Goal: Register for event/course

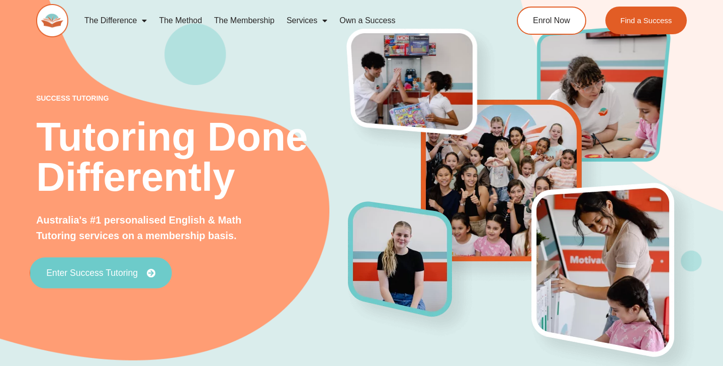
click at [114, 274] on span "Enter Success Tutoring" at bounding box center [92, 272] width 92 height 9
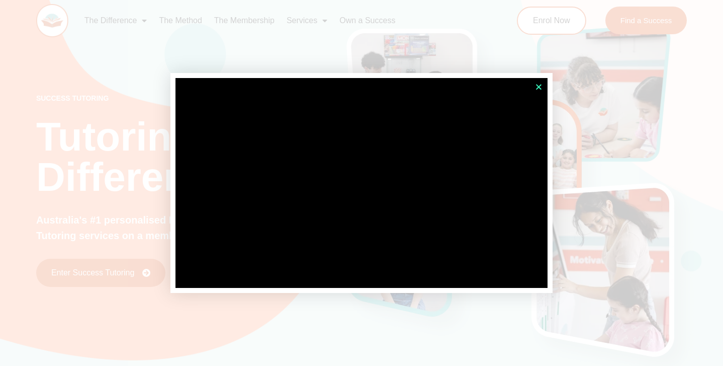
click at [537, 87] on icon "Close" at bounding box center [539, 87] width 8 height 8
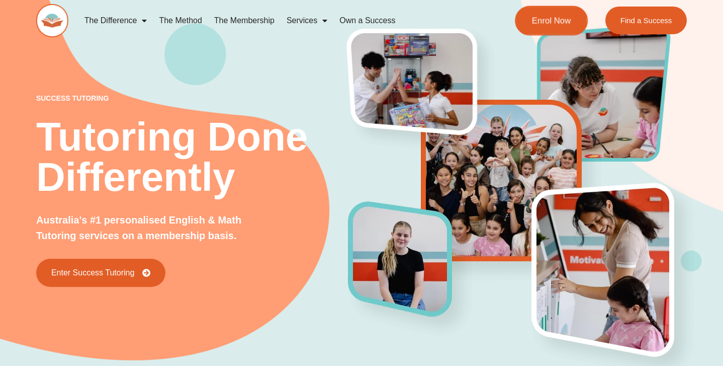
click at [553, 23] on span "Enrol Now" at bounding box center [551, 20] width 39 height 9
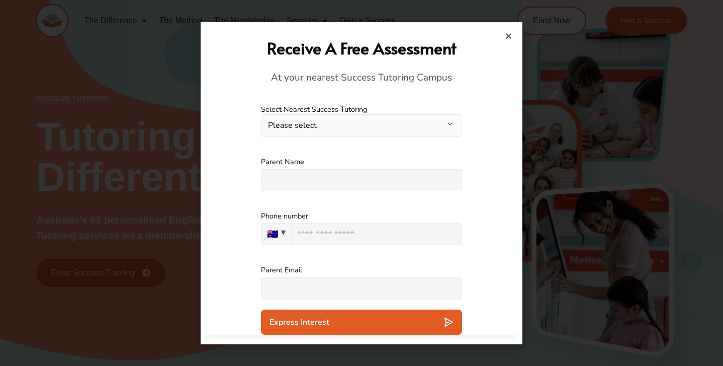
click at [423, 127] on button "Please select" at bounding box center [361, 125] width 201 height 23
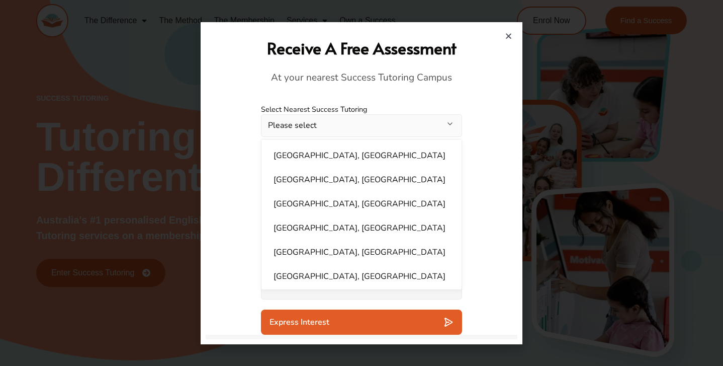
click at [373, 175] on li "Baulkham Hills, NSW" at bounding box center [362, 180] width 188 height 20
select select "**********"
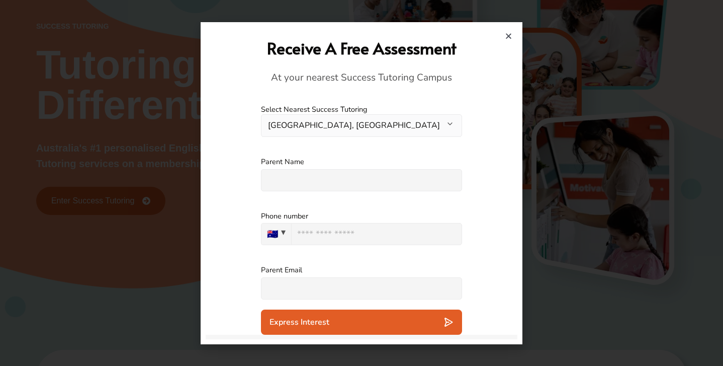
scroll to position [70, 0]
click at [508, 35] on icon "Close" at bounding box center [509, 36] width 8 height 8
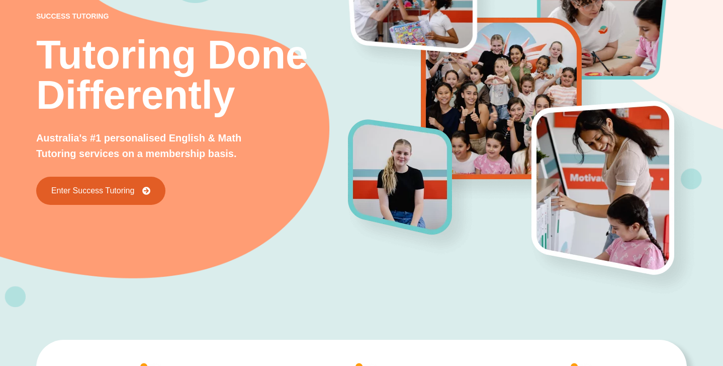
scroll to position [0, 0]
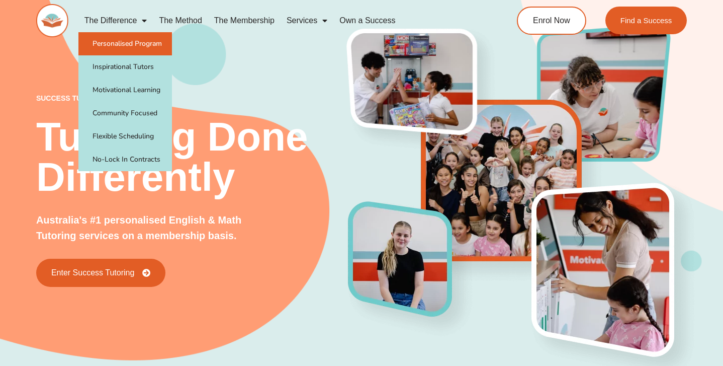
click at [134, 44] on link "Personalised Program" at bounding box center [125, 43] width 94 height 23
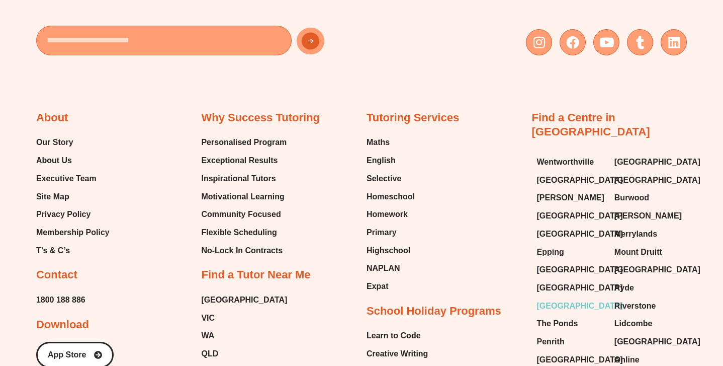
scroll to position [1573, 0]
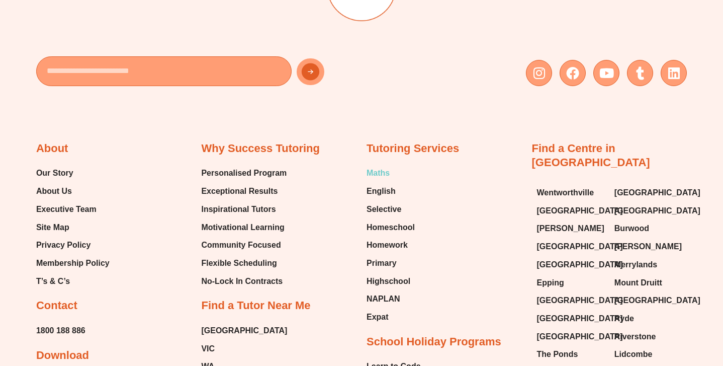
click at [383, 165] on span "Maths" at bounding box center [378, 172] width 23 height 15
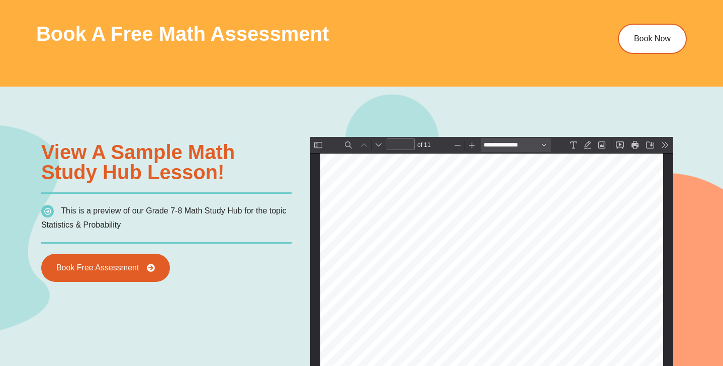
scroll to position [635, 0]
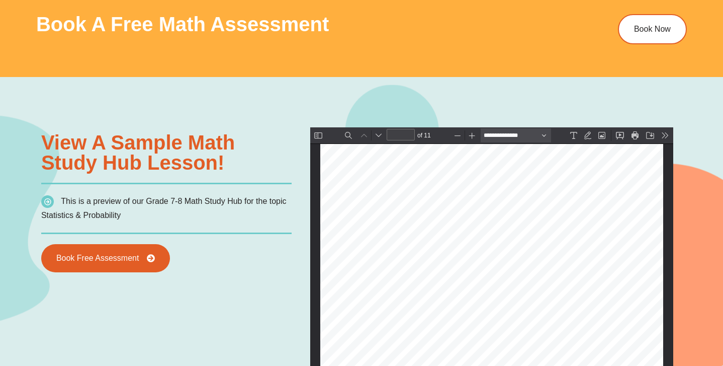
type input "*"
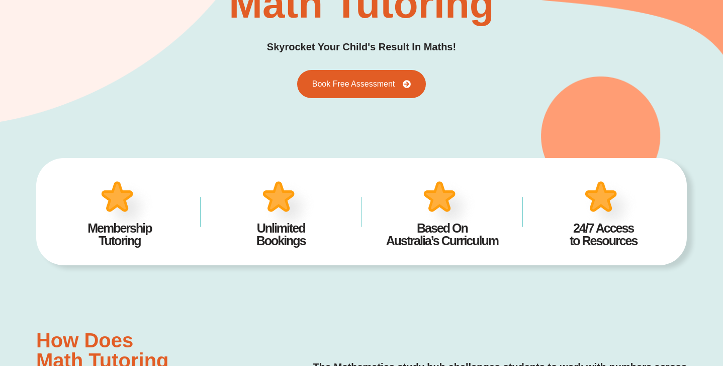
scroll to position [0, 0]
